Goal: Navigation & Orientation: Find specific page/section

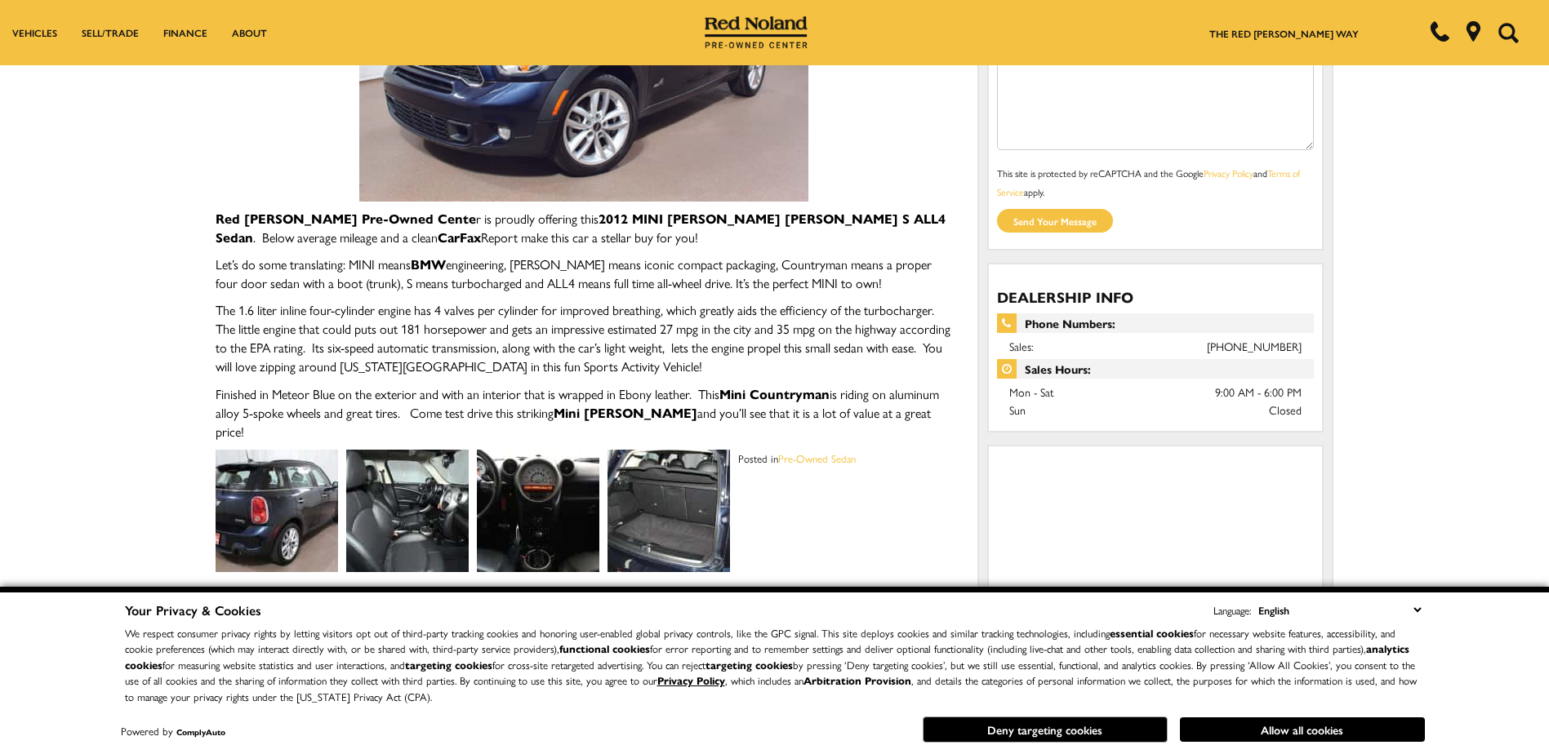
scroll to position [572, 0]
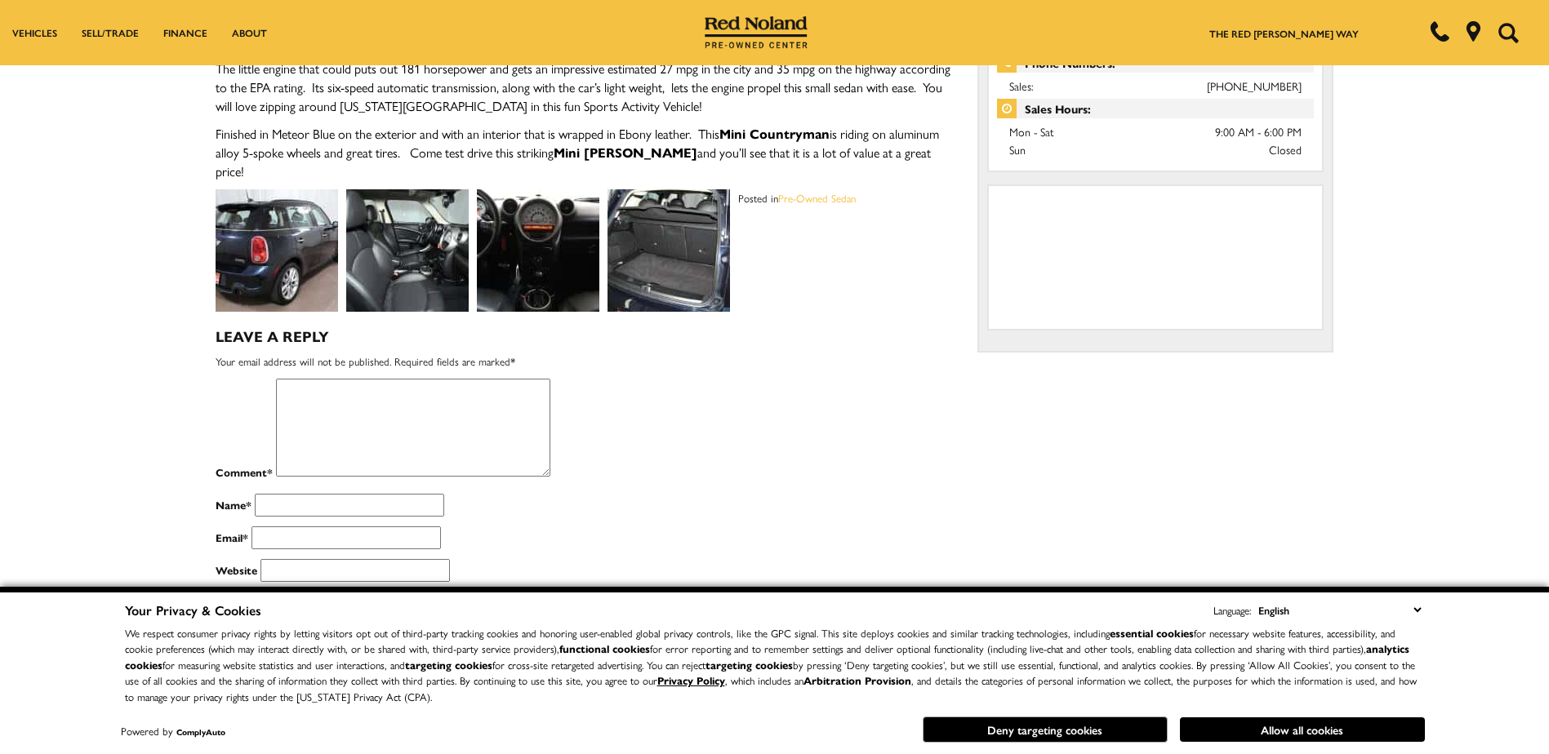
click at [447, 259] on img at bounding box center [407, 250] width 122 height 122
click at [434, 260] on img at bounding box center [407, 250] width 122 height 122
click at [424, 262] on img at bounding box center [407, 250] width 122 height 122
click at [546, 260] on img at bounding box center [538, 250] width 122 height 122
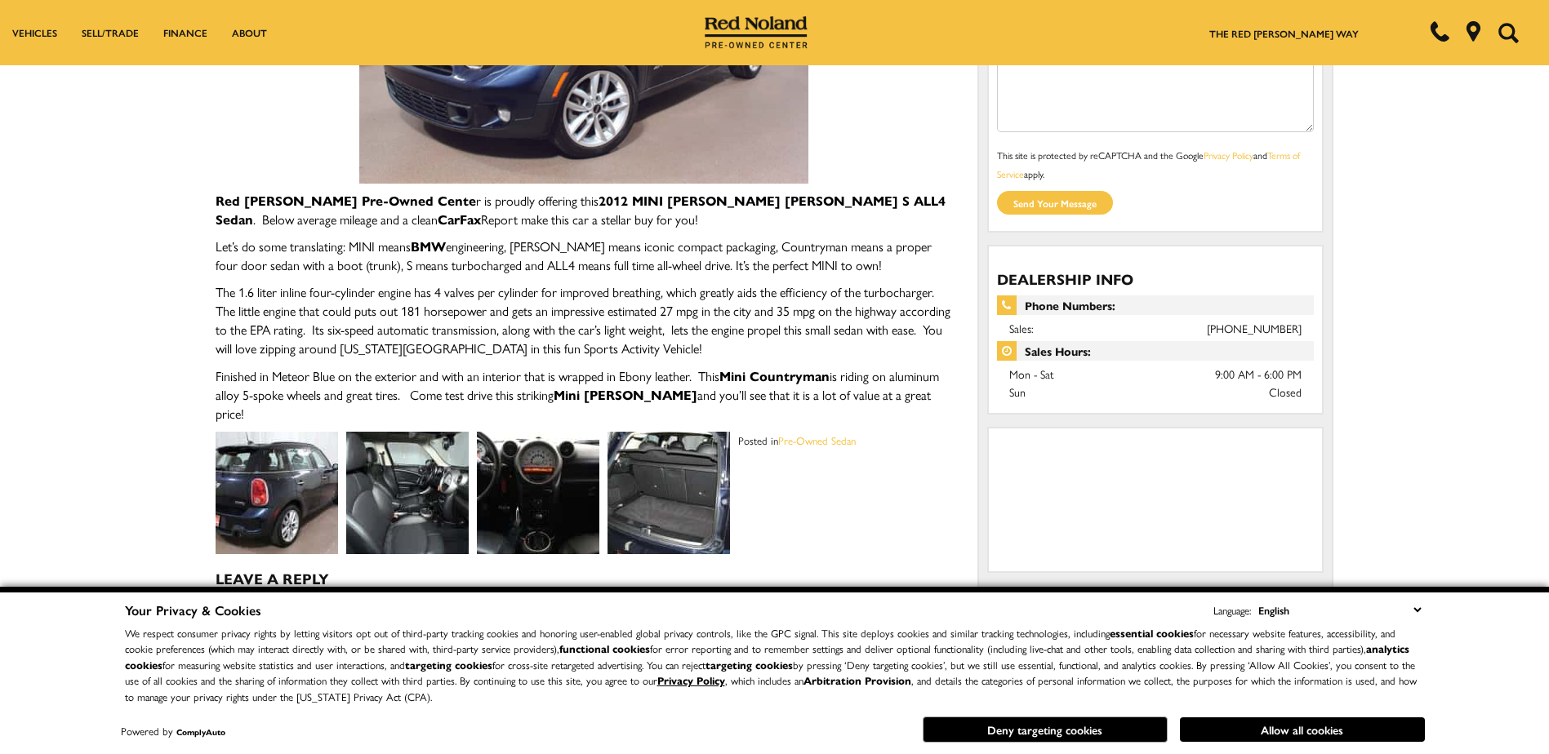
scroll to position [163, 0]
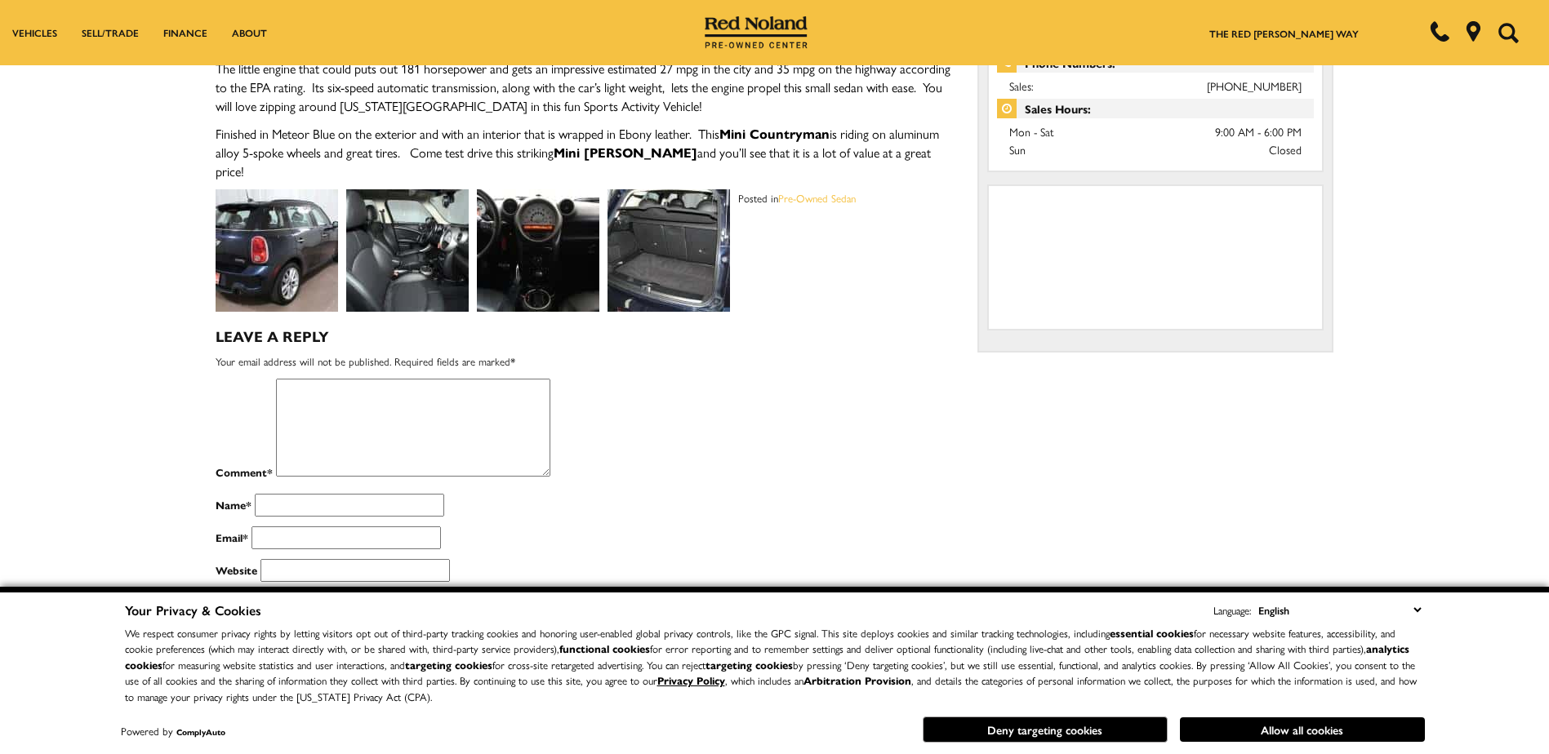
click at [440, 231] on img at bounding box center [407, 250] width 122 height 122
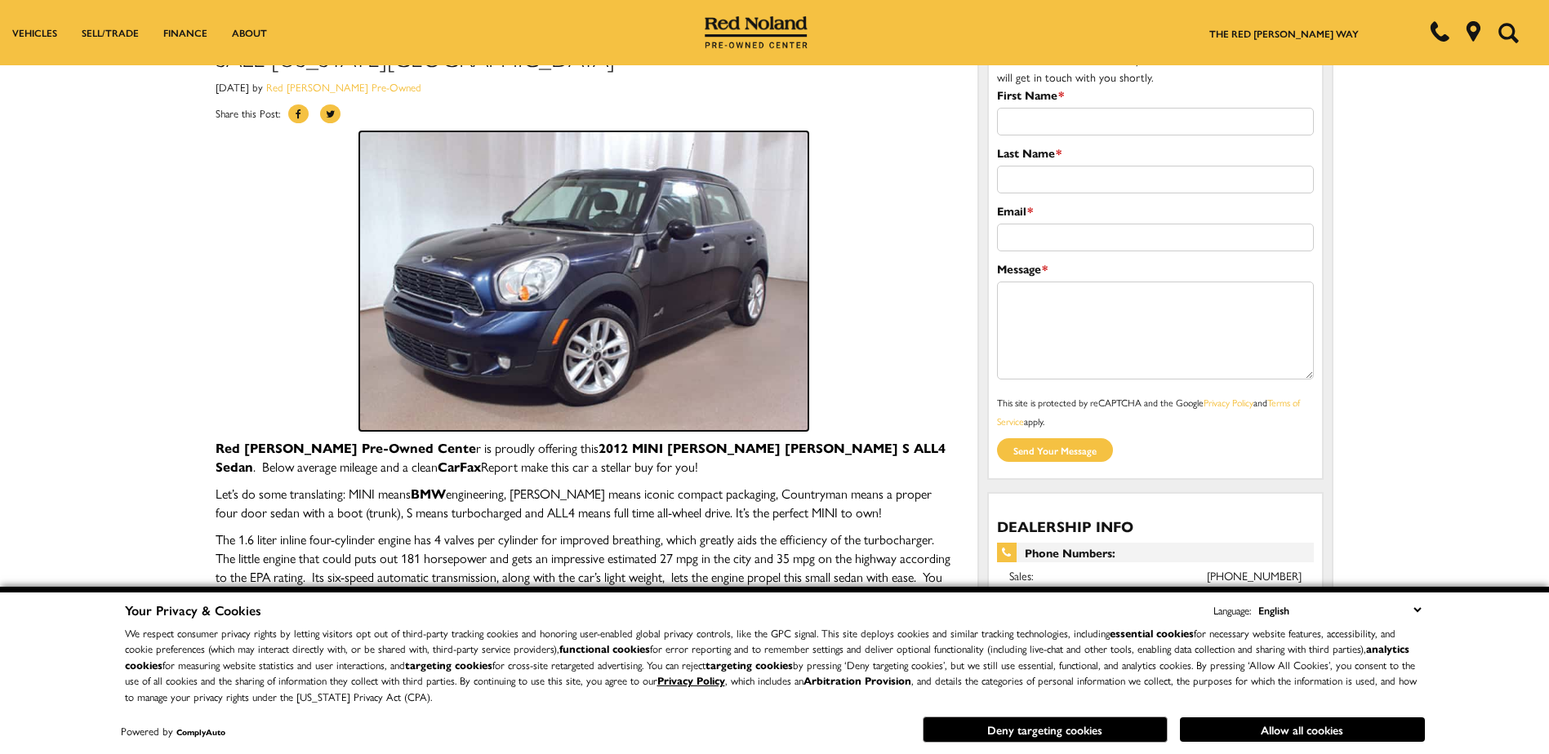
click at [670, 319] on img at bounding box center [583, 281] width 449 height 300
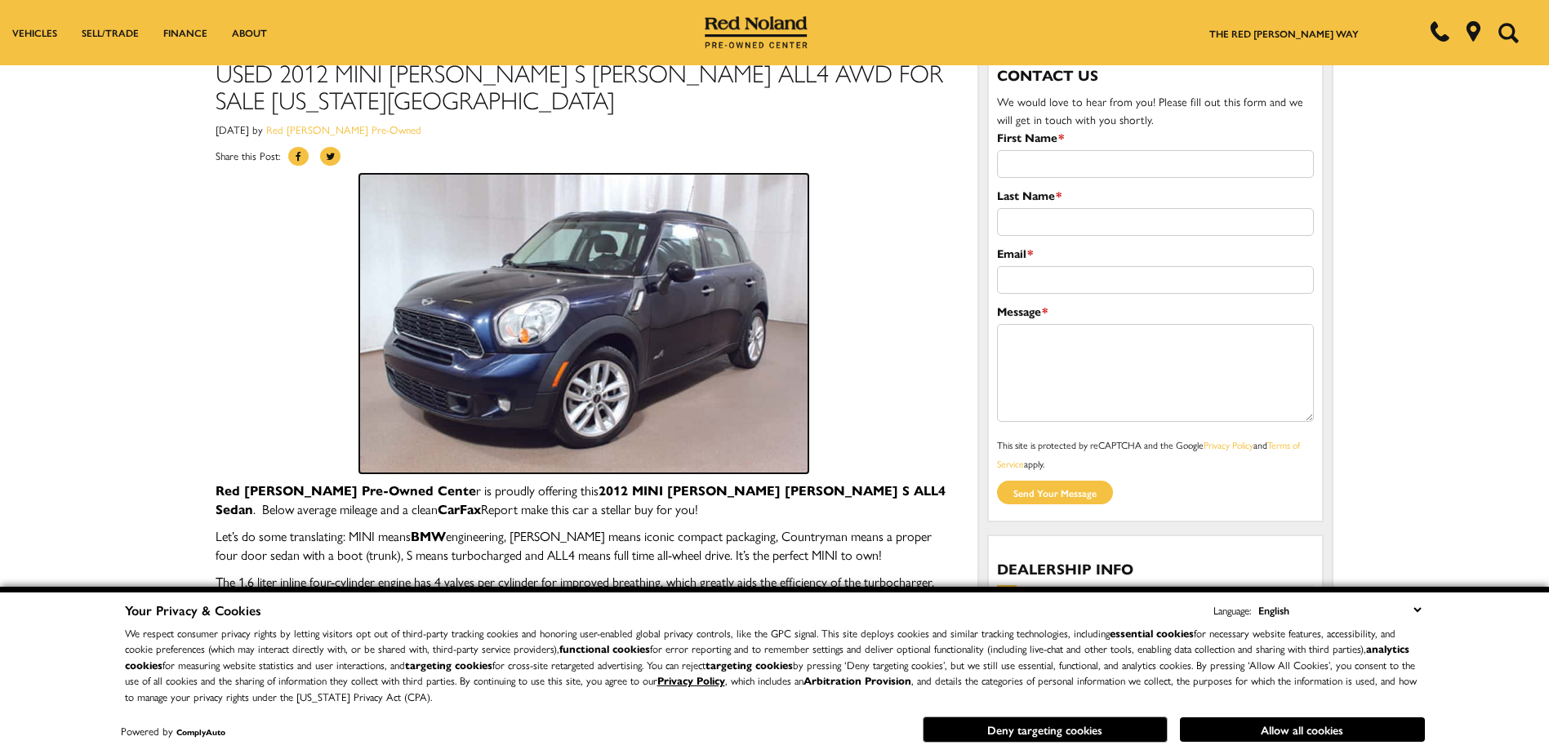
scroll to position [0, 0]
